Goal: Information Seeking & Learning: Check status

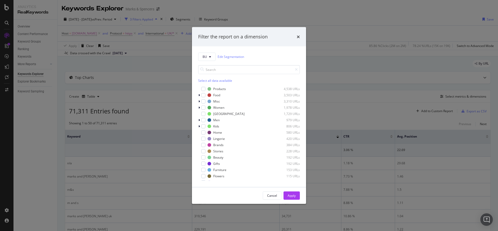
scroll to position [35, 0]
click at [298, 33] on div "times" at bounding box center [297, 36] width 3 height 7
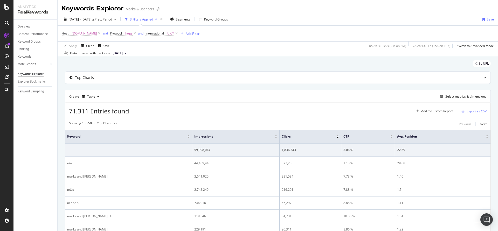
click at [269, 34] on div "Host = [DOMAIN_NAME] and Protocol = https and International = UK/* Add Filter" at bounding box center [278, 34] width 432 height 16
click at [295, 18] on div "[DATE] - [DATE] vs Prev. Period 3 Filters Applied Segments Keyword Groups Save" at bounding box center [278, 20] width 440 height 10
click at [298, 19] on div "[DATE] - [DATE] vs Prev. Period 3 Filters Applied Segments Keyword Groups Save" at bounding box center [278, 20] width 440 height 10
click at [312, 13] on div "[DATE] - [DATE] vs Prev. Period 3 Filters Applied Segments Keyword Groups Save …" at bounding box center [278, 34] width 440 height 43
click at [306, 38] on div "Host = [DOMAIN_NAME] and Protocol = https and International = UK/* Add Filter" at bounding box center [278, 34] width 432 height 16
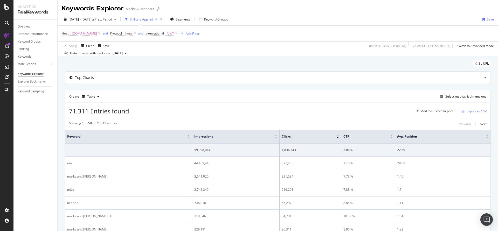
click at [309, 28] on div "Host = [DOMAIN_NAME] and Protocol = https and International = UK/* Add Filter" at bounding box center [278, 34] width 432 height 16
click at [317, 13] on div "[DATE] - [DATE] vs Prev. Period 3 Filters Applied Segments Keyword Groups Save …" at bounding box center [278, 34] width 440 height 43
click at [319, 20] on div "[DATE] - [DATE] vs Prev. Period 3 Filters Applied Segments Keyword Groups Save" at bounding box center [278, 20] width 440 height 10
